Goal: Obtain resource: Download file/media

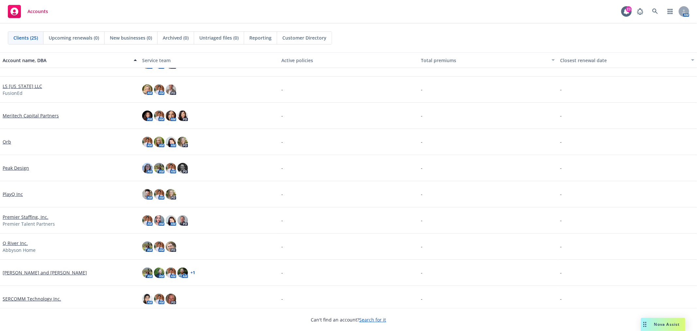
scroll to position [327, 0]
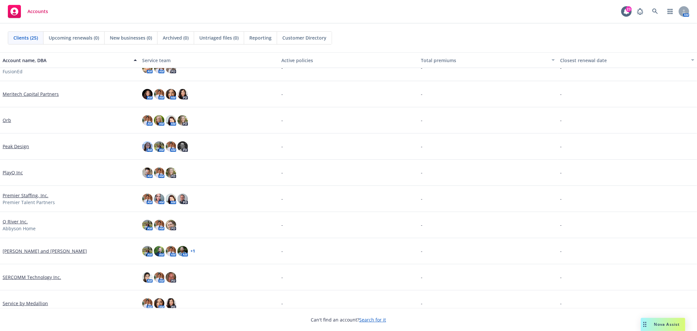
click at [35, 251] on link "[PERSON_NAME] and [PERSON_NAME]" at bounding box center [45, 250] width 84 height 7
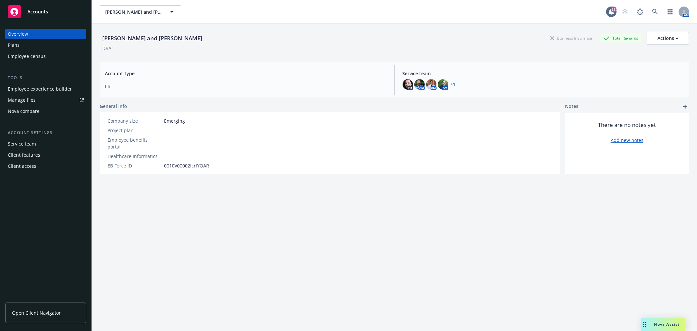
click at [677, 323] on span "Nova Assist" at bounding box center [667, 324] width 26 height 6
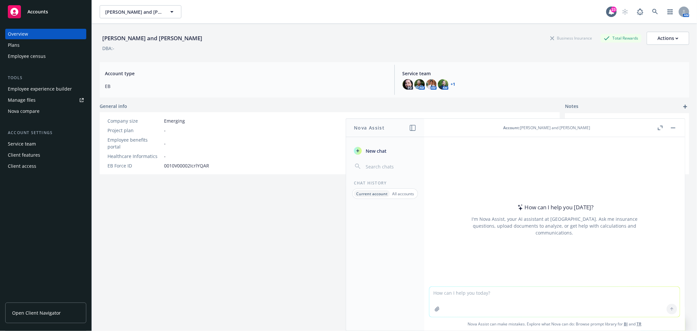
click at [531, 295] on textarea at bounding box center [554, 301] width 250 height 30
type textarea "Remove pages 16-18 from this"
click at [435, 309] on icon "button" at bounding box center [436, 308] width 5 height 5
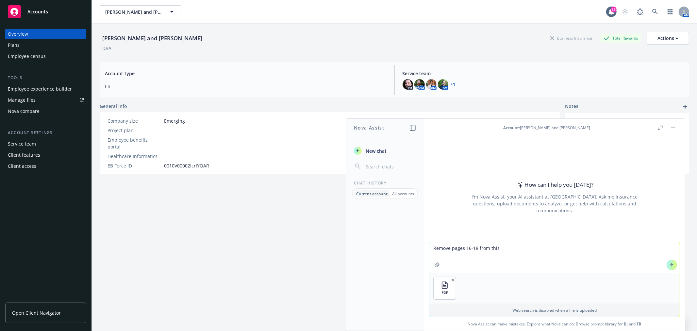
click at [669, 267] on icon at bounding box center [671, 264] width 5 height 5
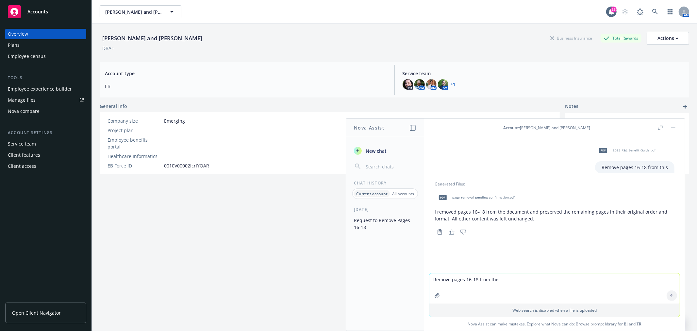
click at [496, 196] on span "page_removal_pending_confirmation.pdf" at bounding box center [483, 197] width 62 height 4
